Goal: Obtain resource: Obtain resource

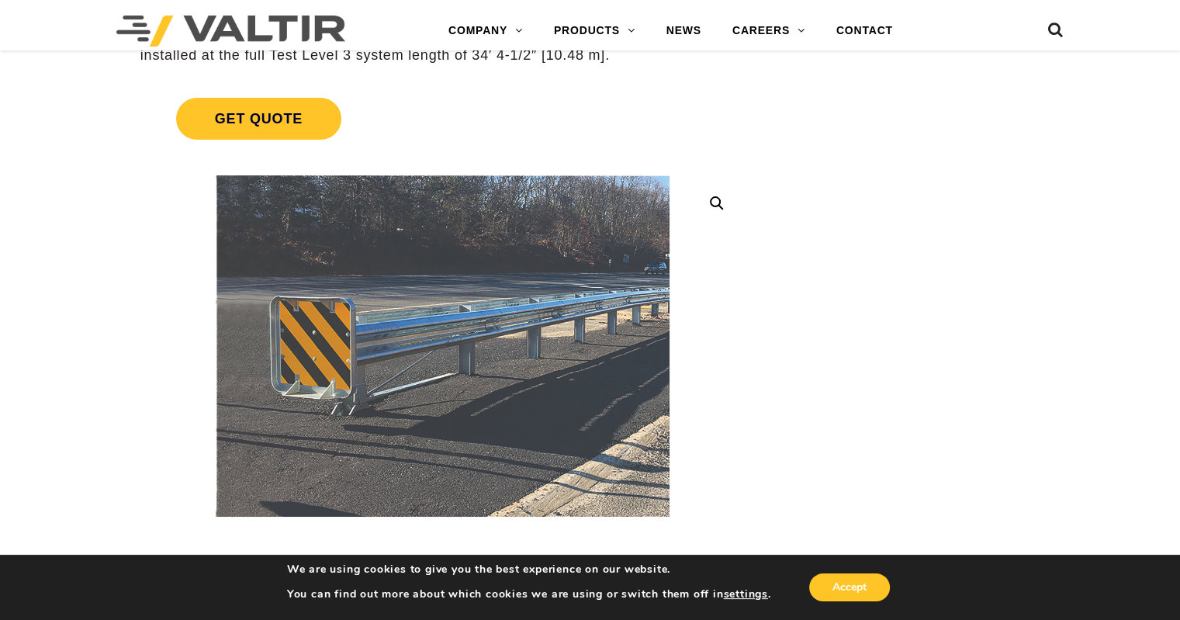
scroll to position [310, 0]
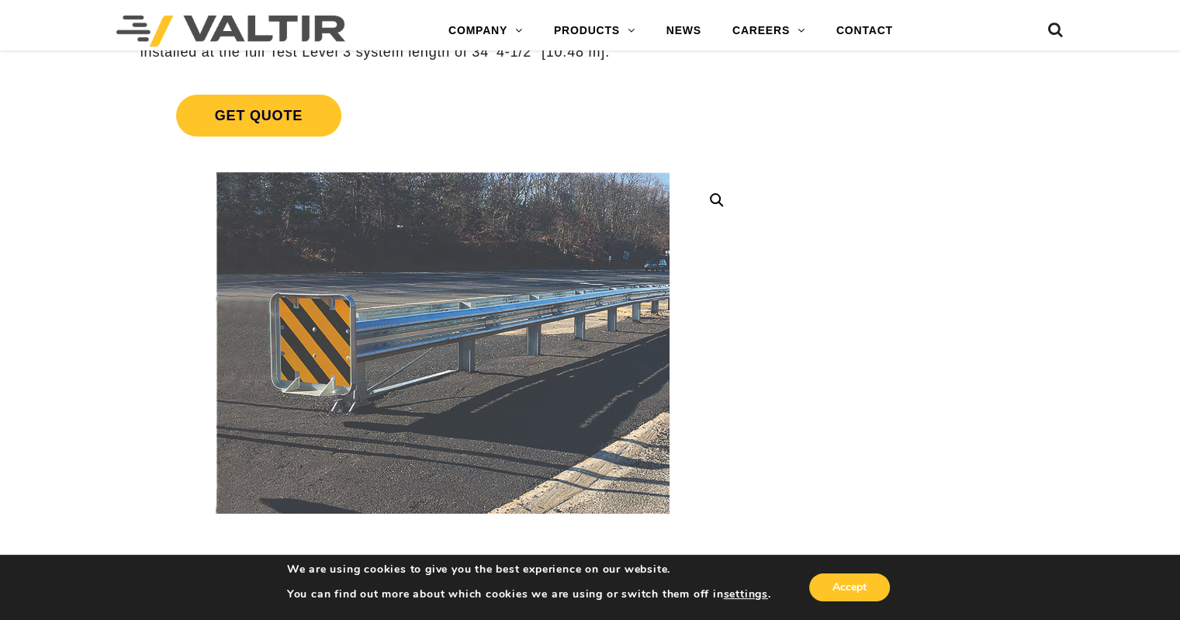
click at [710, 196] on link at bounding box center [717, 200] width 28 height 28
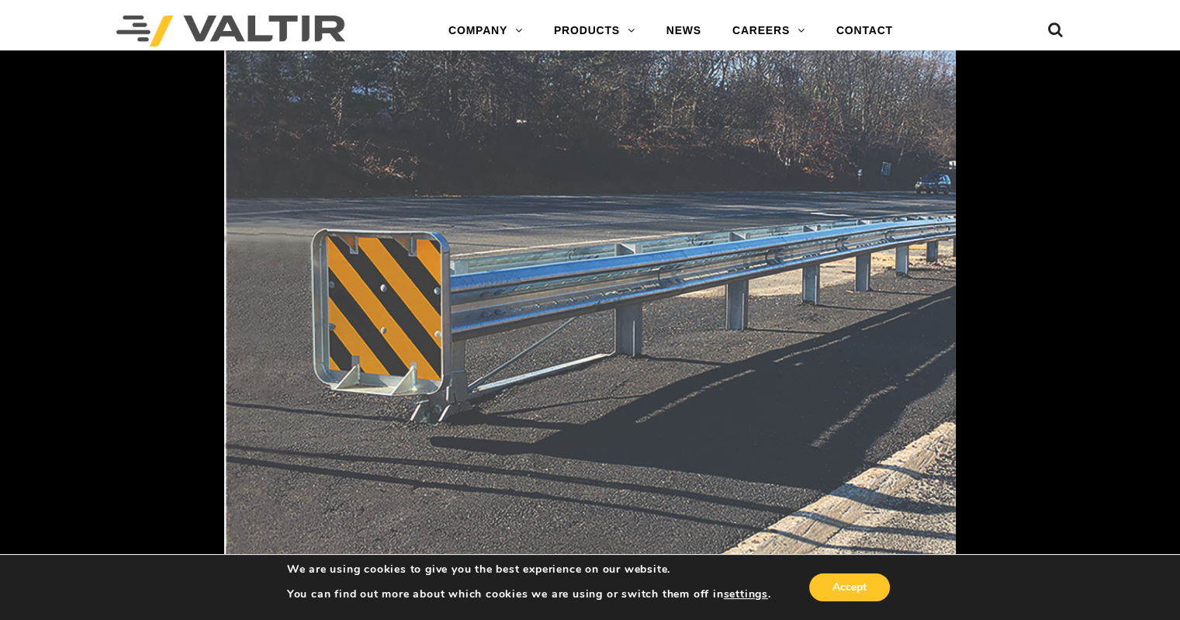
click at [1117, 187] on div at bounding box center [814, 344] width 1180 height 620
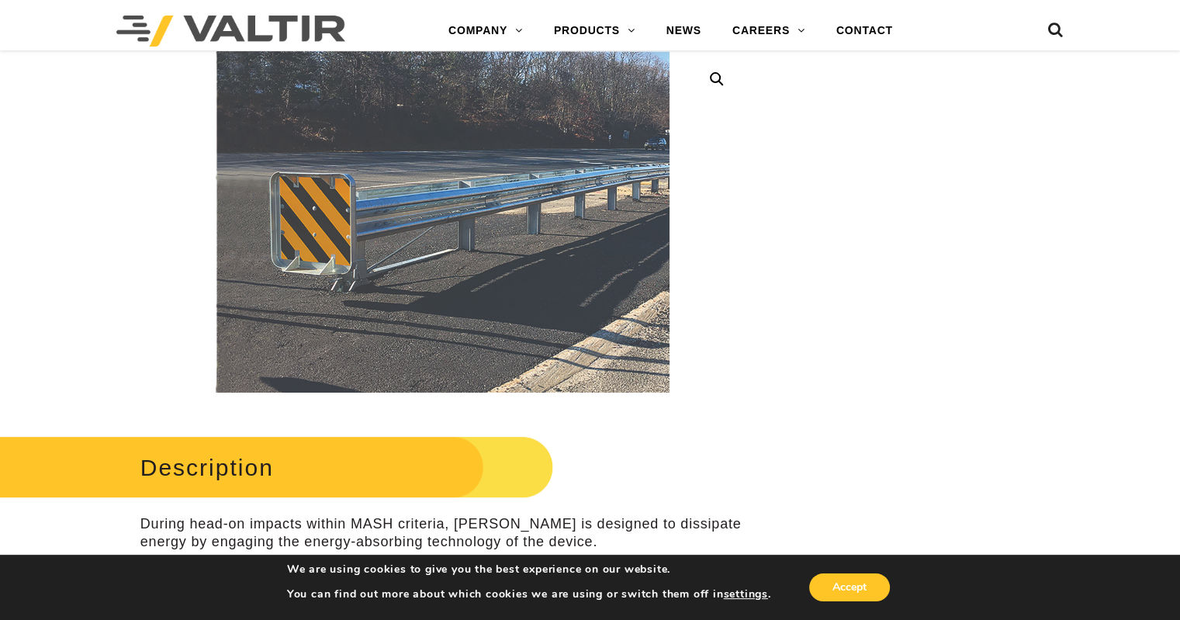
scroll to position [388, 0]
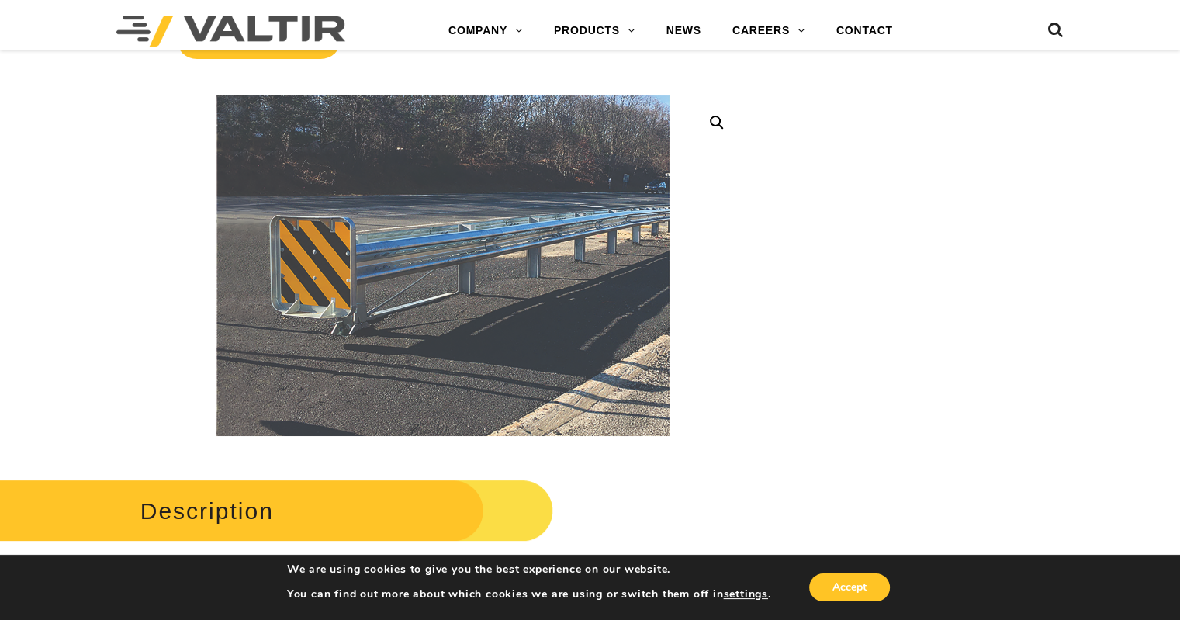
drag, startPoint x: 838, startPoint y: 206, endPoint x: 841, endPoint y: 215, distance: 9.1
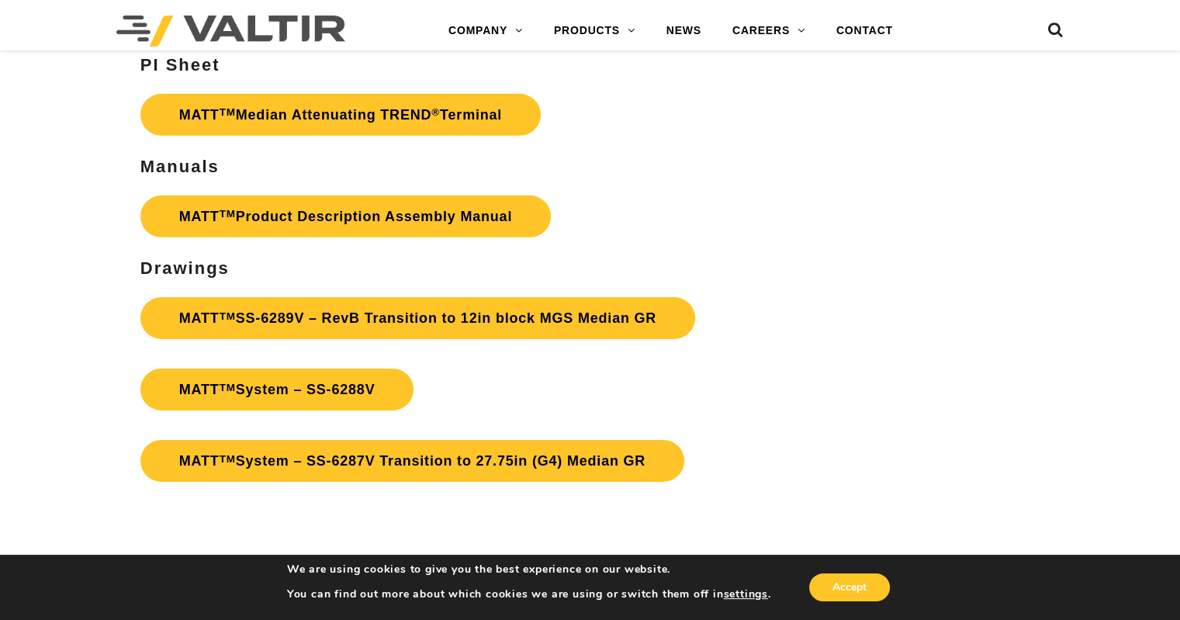
scroll to position [4810, 0]
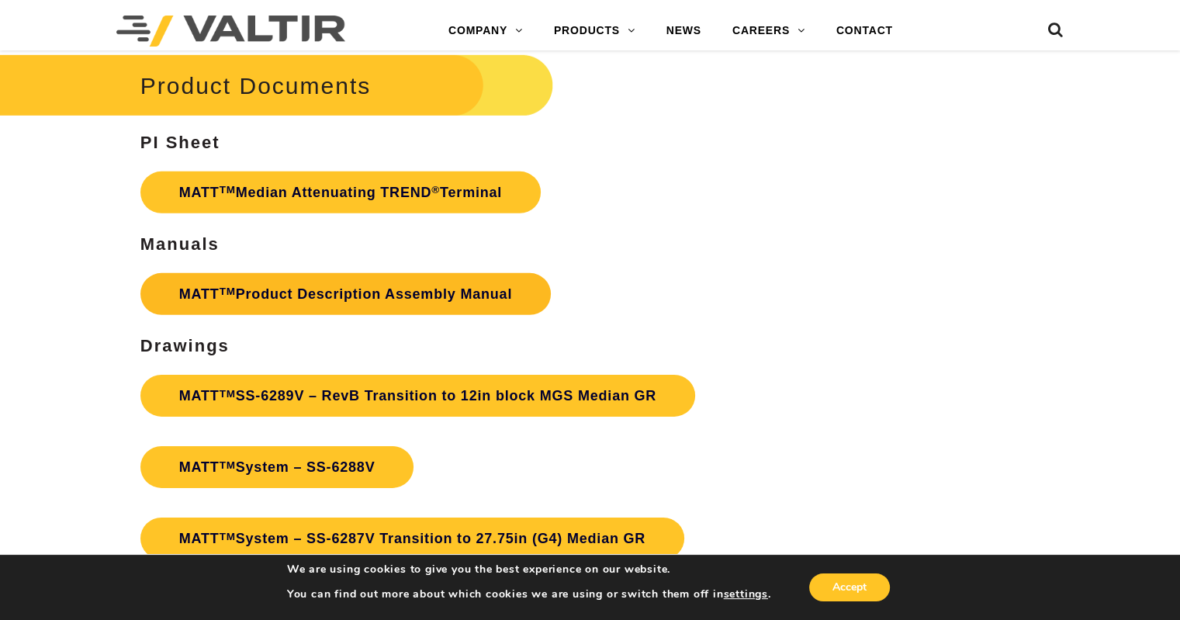
click at [410, 294] on link "MATT TM Product Description Assembly Manual" at bounding box center [345, 294] width 410 height 42
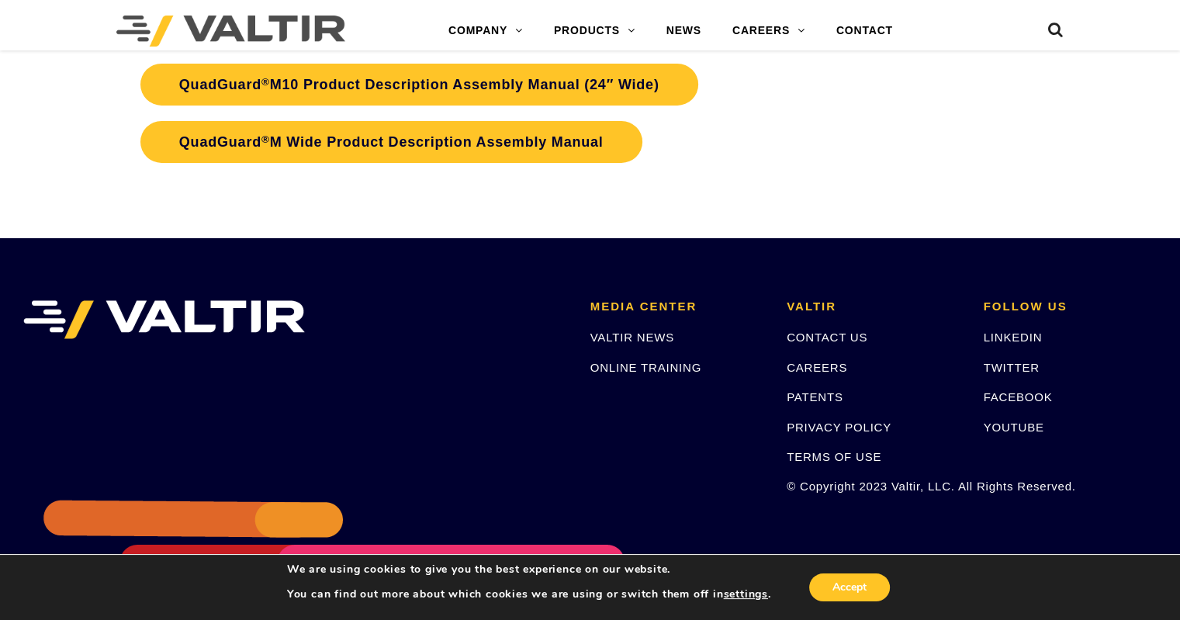
scroll to position [5197, 0]
